Goal: Information Seeking & Learning: Learn about a topic

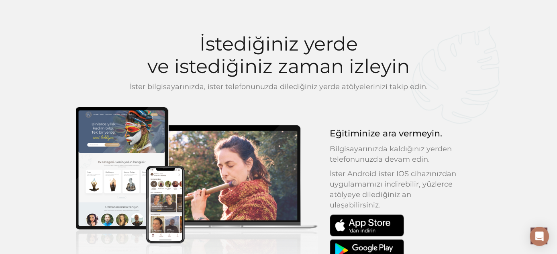
scroll to position [642, 0]
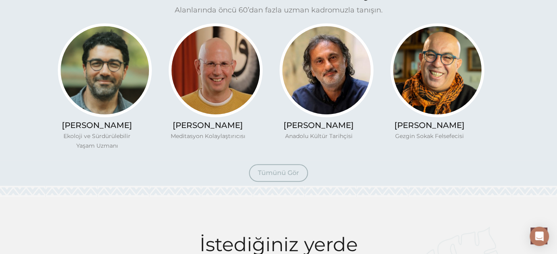
click at [269, 176] on span "Tümünü Gör" at bounding box center [278, 173] width 41 height 8
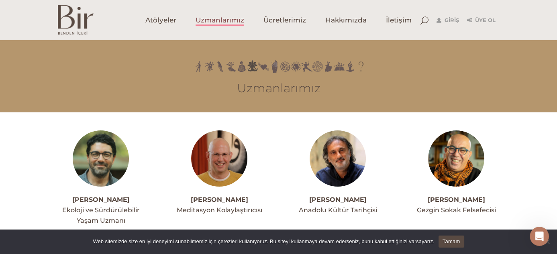
click at [203, 160] on img at bounding box center [219, 159] width 56 height 56
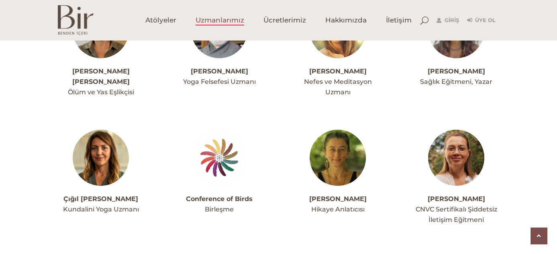
scroll to position [402, 0]
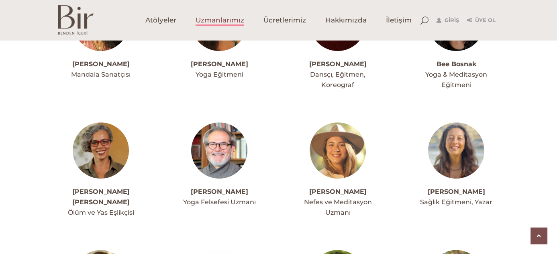
click at [350, 131] on img at bounding box center [338, 150] width 56 height 56
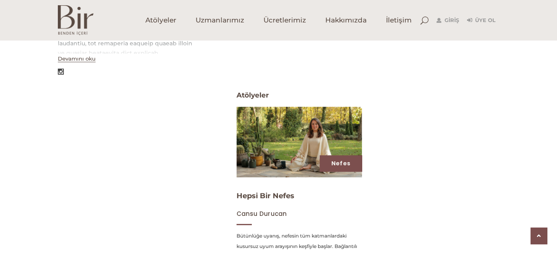
scroll to position [361, 0]
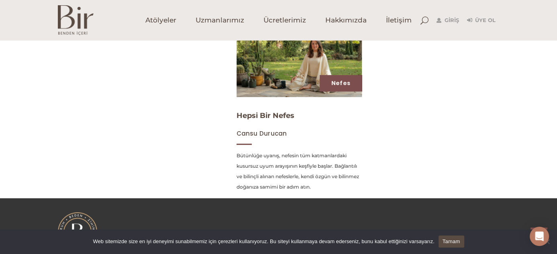
click at [498, 151] on div "Nefes Hepsi Bir Nefes Cansu Durucan Bütünlüğe uyanış, nefesin tüm katmanlardaki…" at bounding box center [367, 117] width 275 height 185
click at [41, 105] on div "Cansu Durucan Nefes ve Meditasyon Uzmanı Devamını oku Tanıtım Atölyeler ATöLYEL…" at bounding box center [278, 14] width 557 height 367
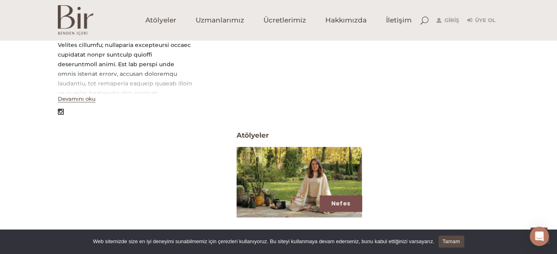
scroll to position [382, 0]
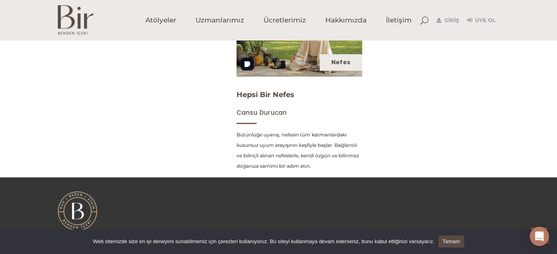
click at [344, 61] on link "Nefes" at bounding box center [340, 62] width 19 height 8
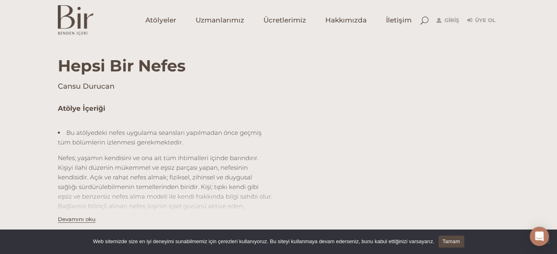
scroll to position [281, 0]
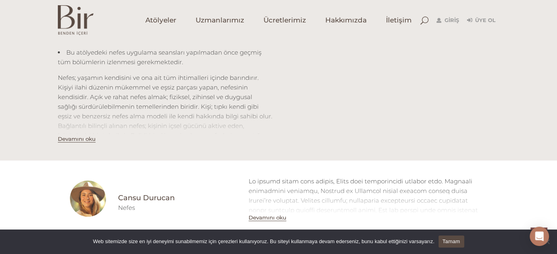
click at [58, 136] on button "Devamını oku" at bounding box center [77, 139] width 38 height 7
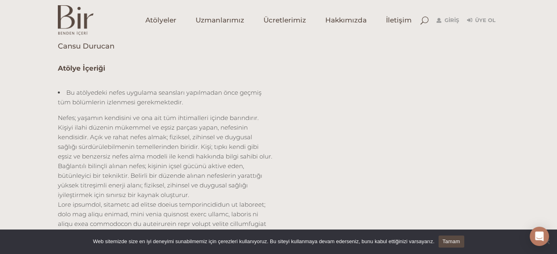
scroll to position [0, 0]
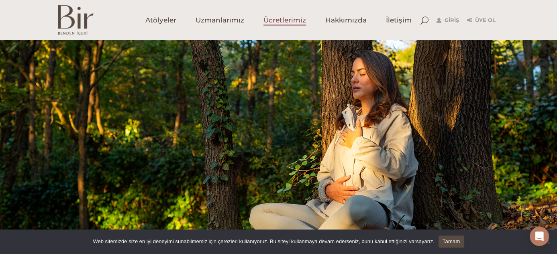
click at [280, 18] on span "Ücretlerimiz" at bounding box center [284, 20] width 43 height 9
